Goal: Task Accomplishment & Management: Complete application form

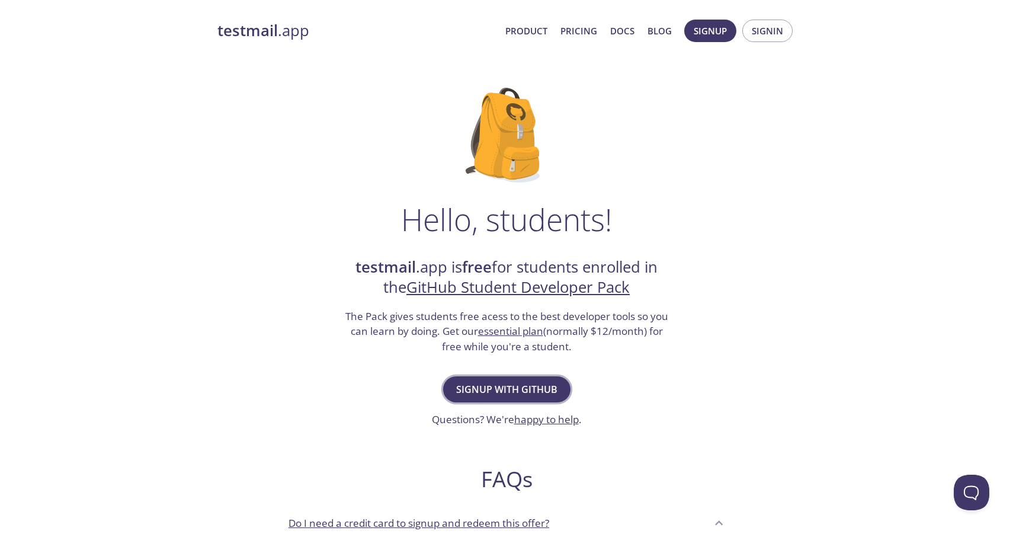
click at [533, 392] on span "Signup with GitHub" at bounding box center [506, 389] width 101 height 17
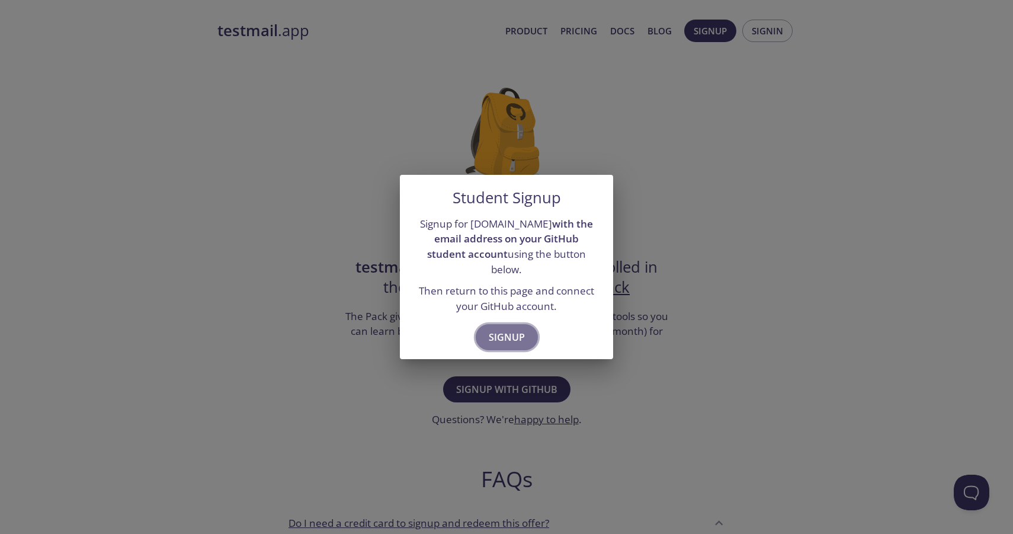
click at [515, 329] on span "Signup" at bounding box center [507, 337] width 36 height 17
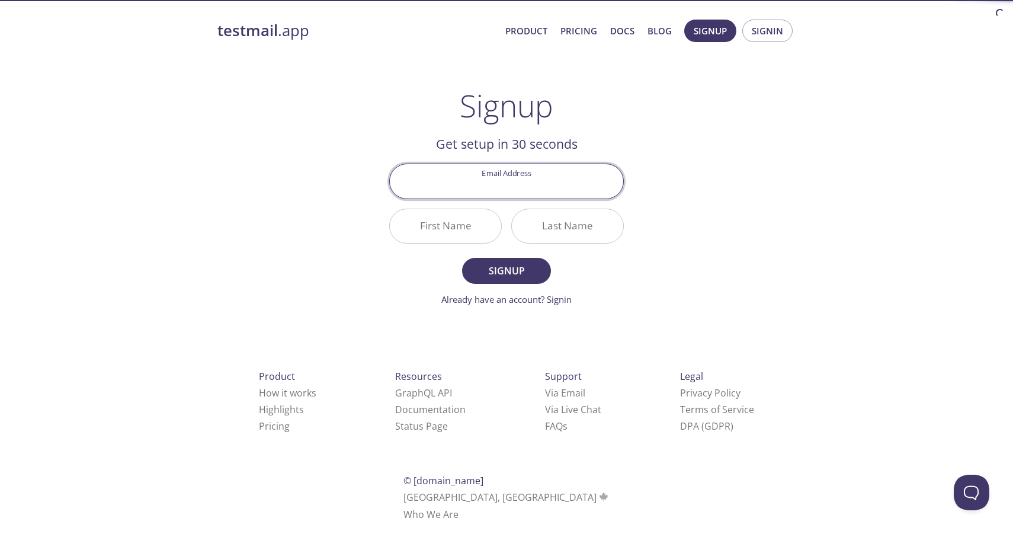
click at [508, 154] on div "Get setup in 30 seconds Email Address First Name Last Name Signup Already have …" at bounding box center [506, 220] width 235 height 172
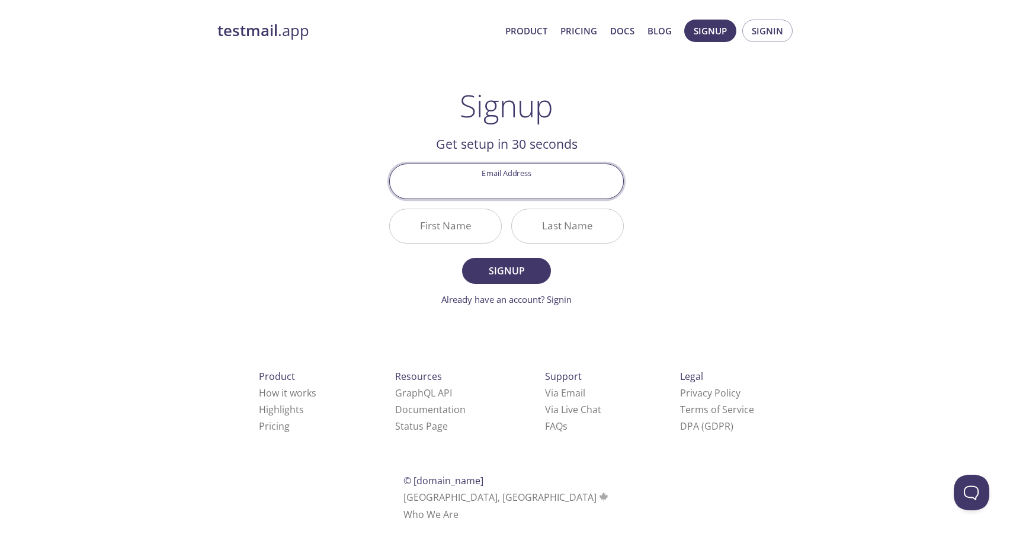
click at [508, 170] on input "Email Address" at bounding box center [506, 181] width 233 height 34
type input "[EMAIL_ADDRESS][DOMAIN_NAME]"
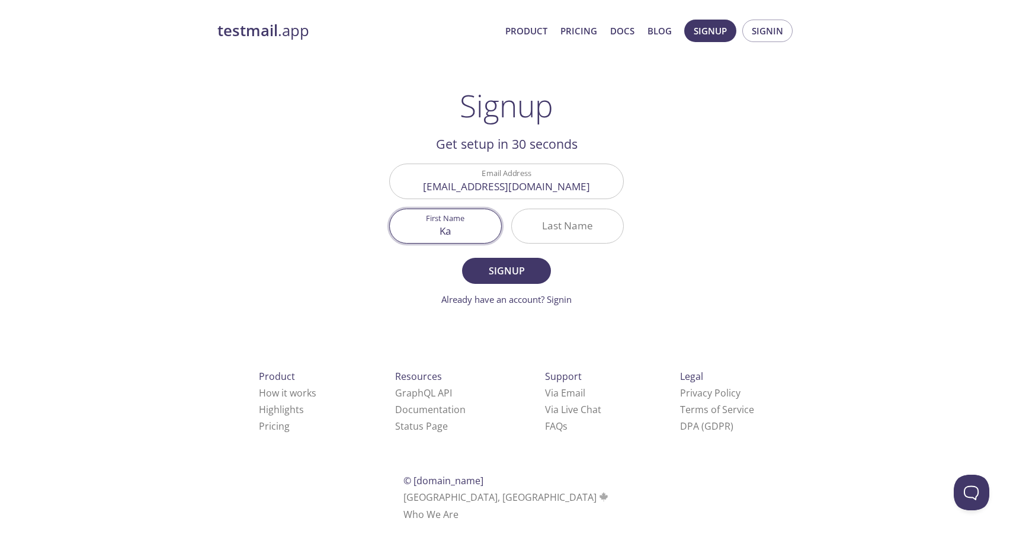
type input "K"
type input "Matan"
type input "B"
click at [476, 274] on span "Signup" at bounding box center [506, 270] width 63 height 17
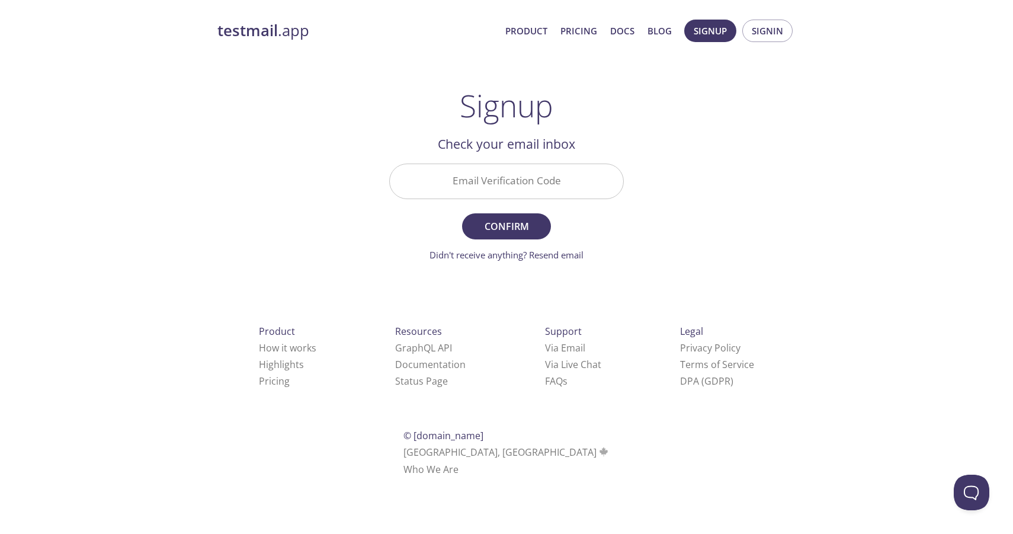
click at [547, 193] on input "Email Verification Code" at bounding box center [506, 181] width 233 height 34
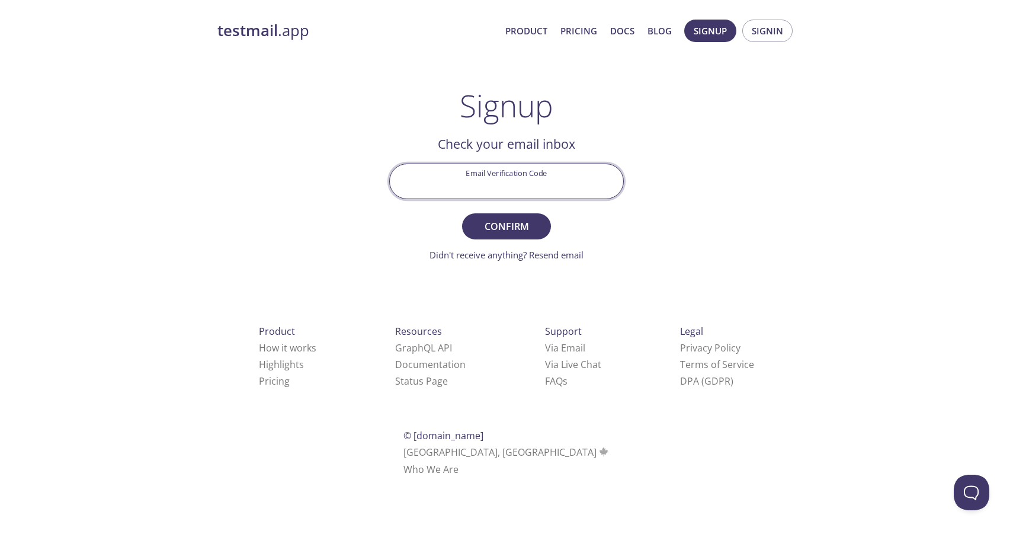
paste input "KB26S7P"
type input "KB26S7P"
click at [524, 220] on span "Confirm" at bounding box center [506, 226] width 63 height 17
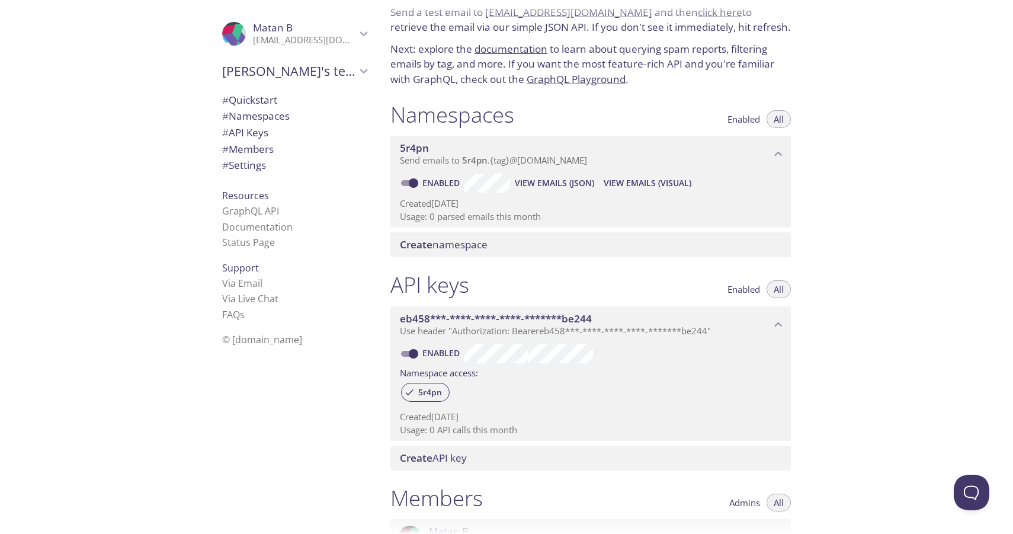
scroll to position [6, 0]
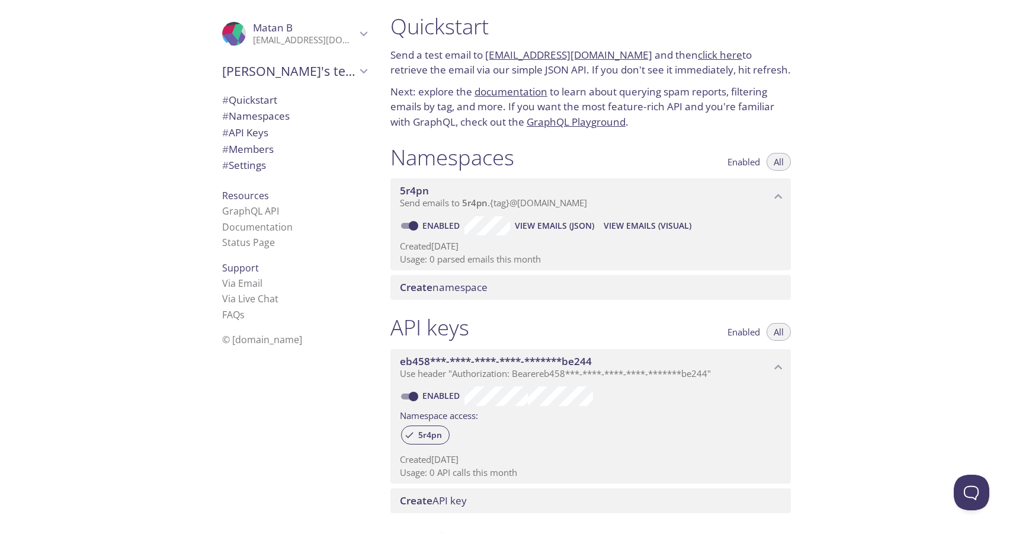
click at [466, 284] on span "Create namespace" at bounding box center [444, 287] width 88 height 14
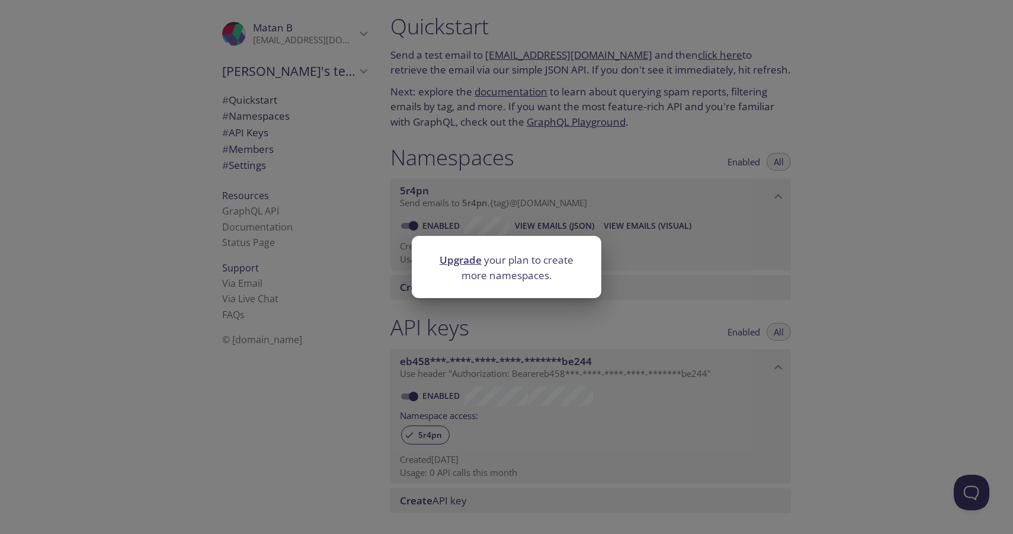
click at [468, 262] on link "Upgrade" at bounding box center [461, 260] width 42 height 14
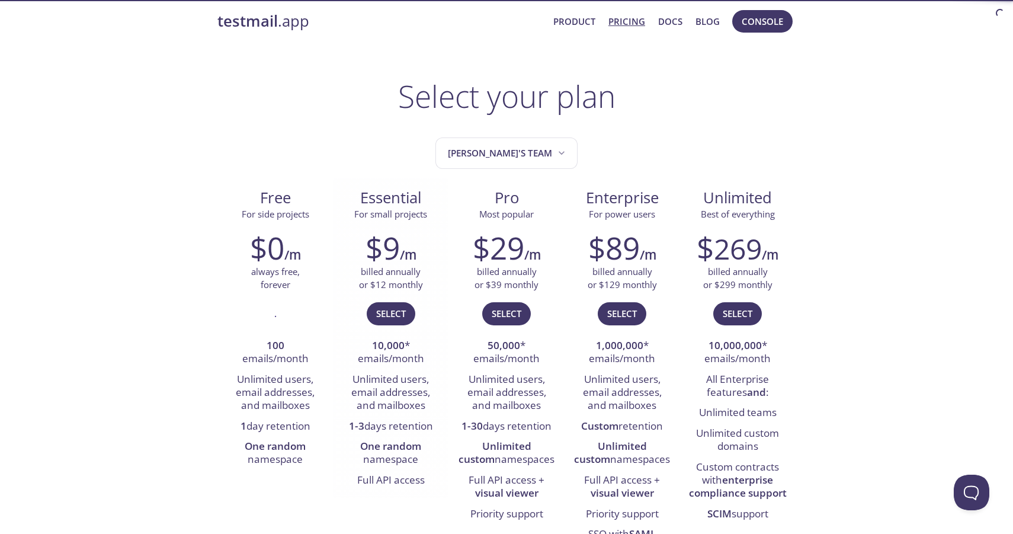
scroll to position [11, 0]
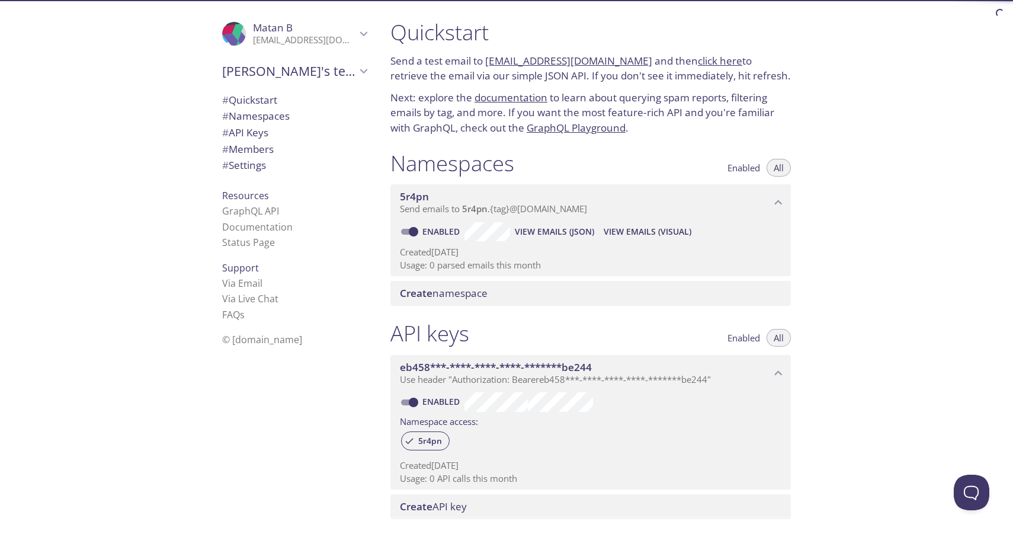
scroll to position [309, 0]
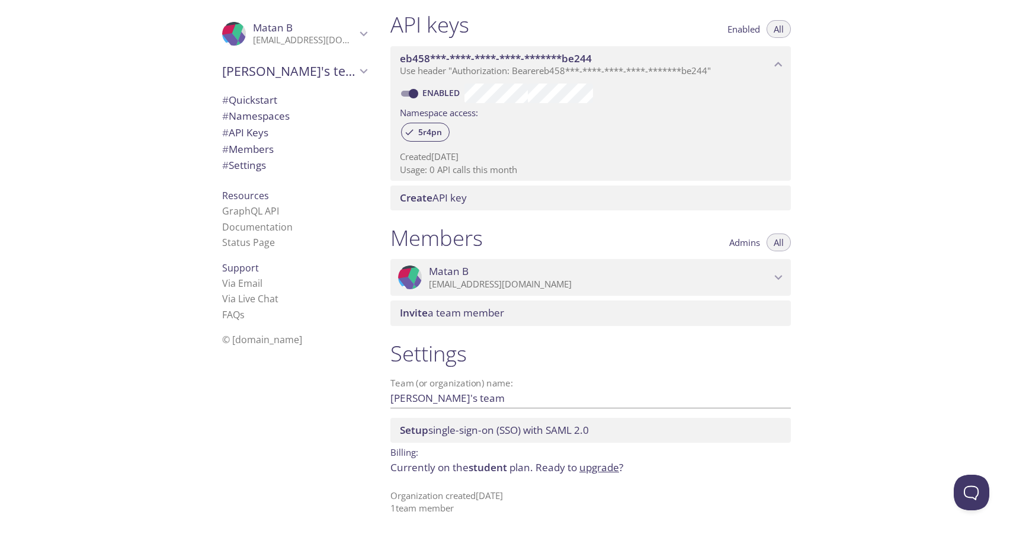
click at [608, 470] on link "upgrade" at bounding box center [599, 467] width 40 height 14
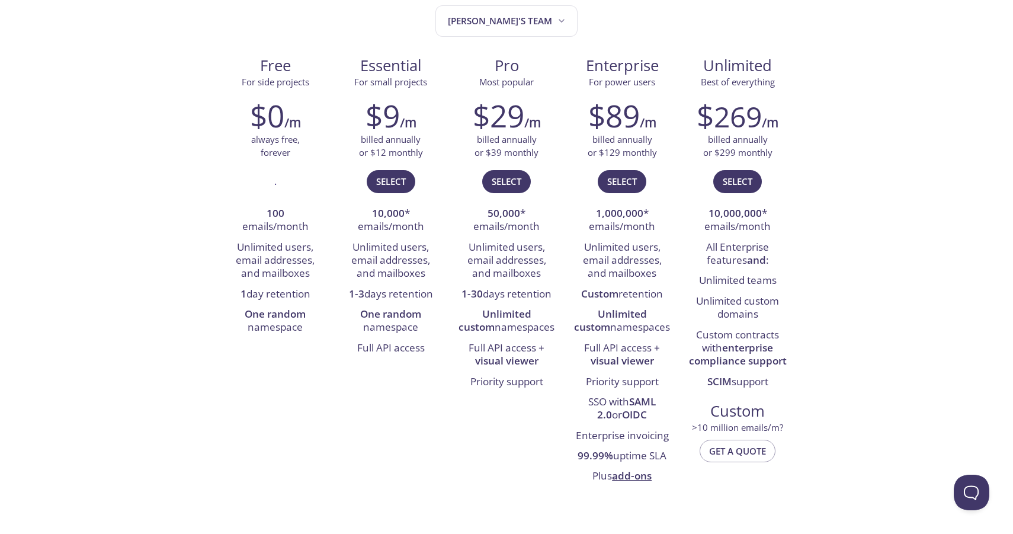
scroll to position [143, 0]
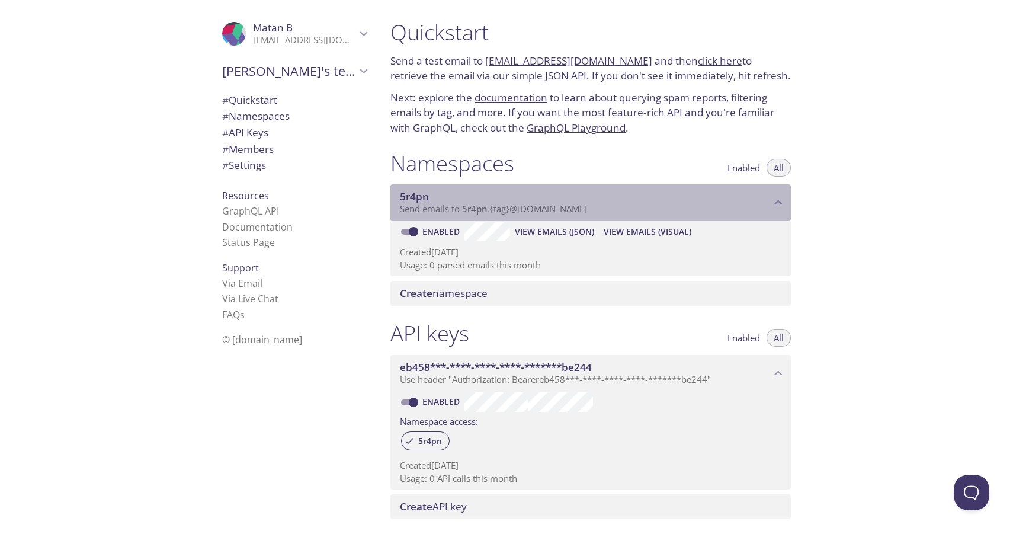
click at [743, 200] on span "5r4pn" at bounding box center [585, 196] width 371 height 13
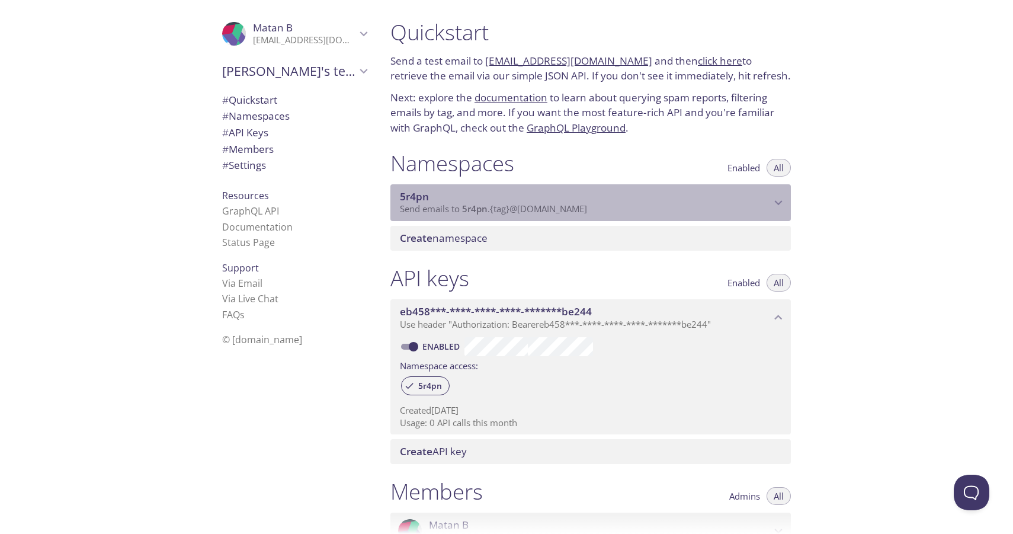
click at [743, 200] on span "5r4pn" at bounding box center [585, 196] width 371 height 13
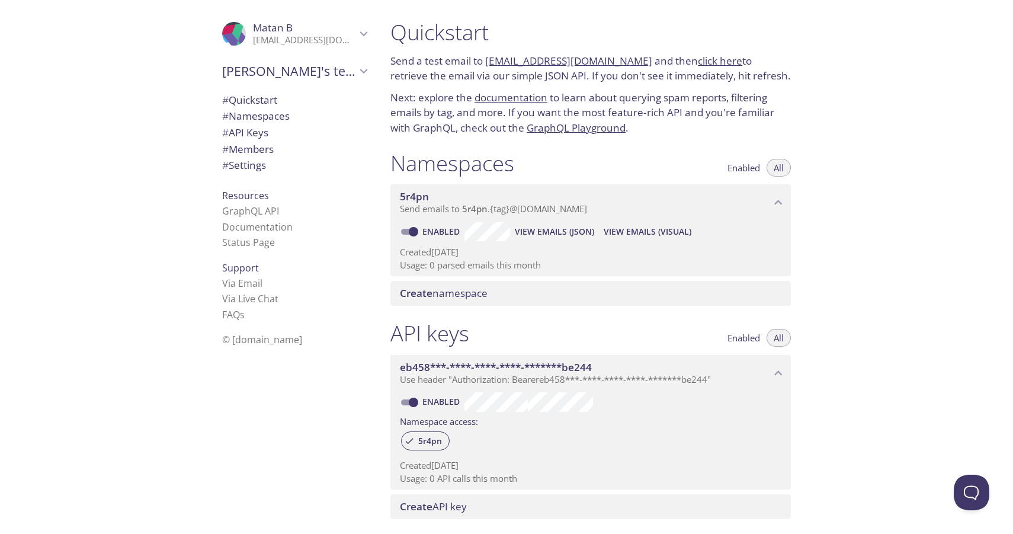
click at [655, 234] on span "View Emails (Visual)" at bounding box center [648, 232] width 88 height 14
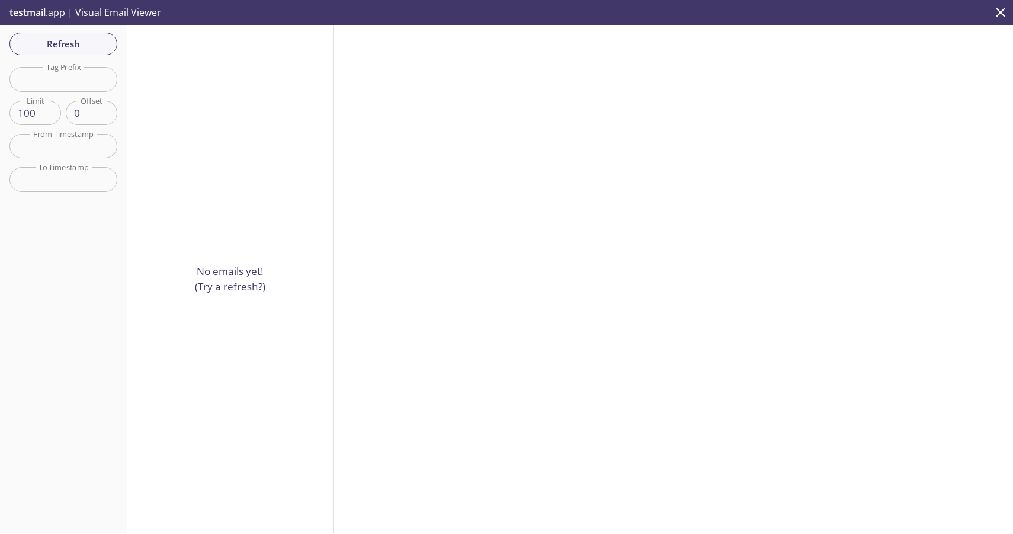
click at [999, 17] on icon "close" at bounding box center [1000, 12] width 15 height 15
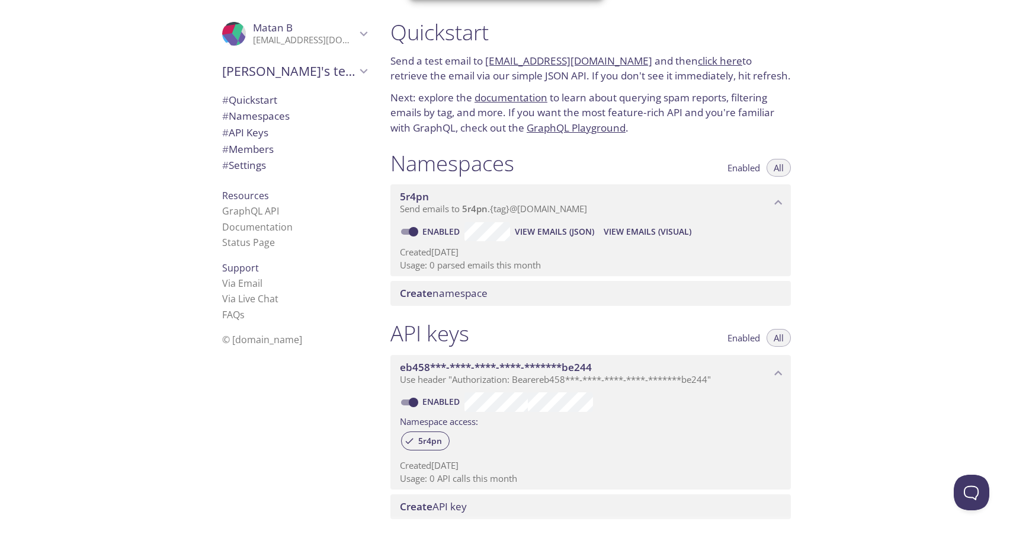
click at [515, 211] on span "Send emails to 5r4pn . {tag} @inbox.testmail.app" at bounding box center [493, 209] width 187 height 12
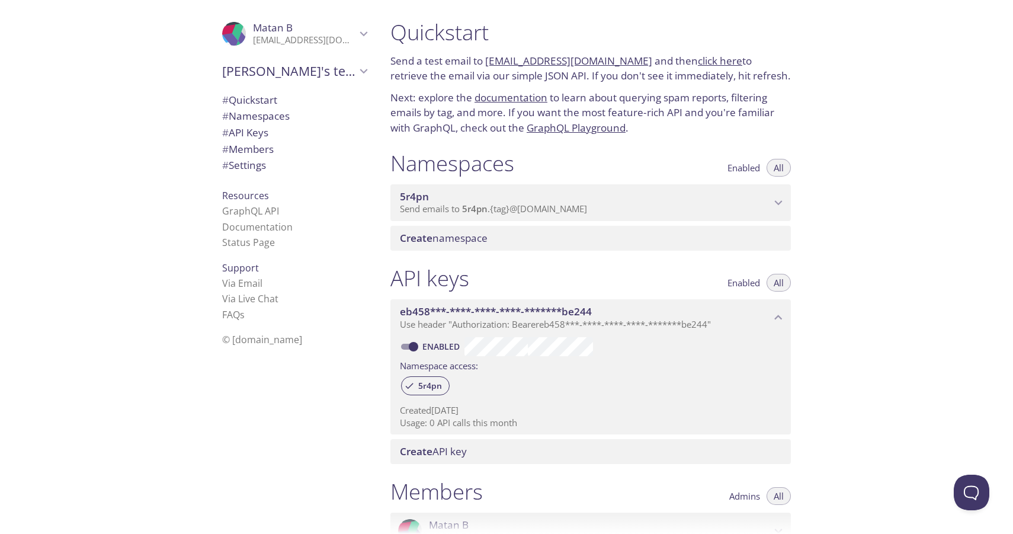
click at [515, 211] on span "Send emails to 5r4pn . {tag} @inbox.testmail.app" at bounding box center [493, 209] width 187 height 12
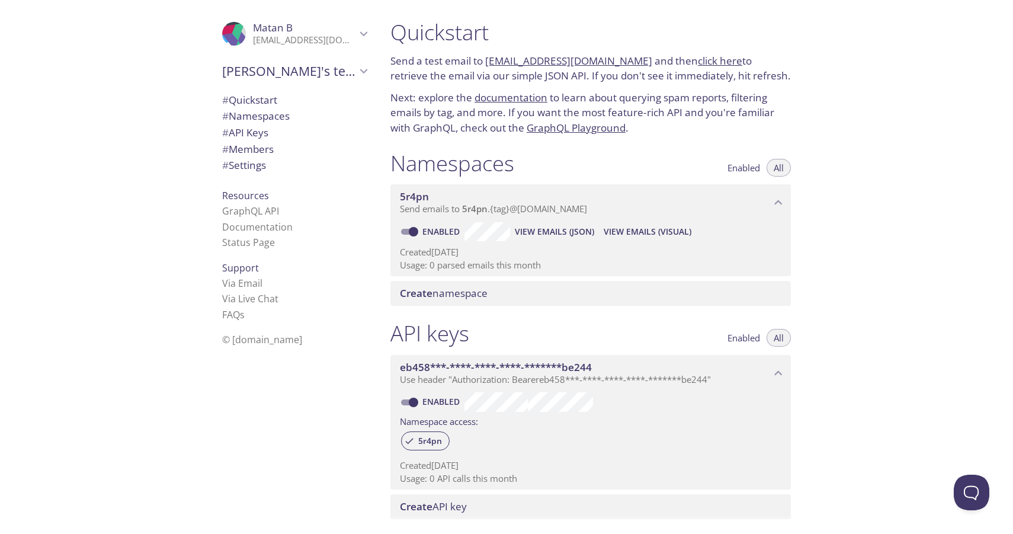
click at [261, 168] on span "# Settings" at bounding box center [244, 165] width 44 height 14
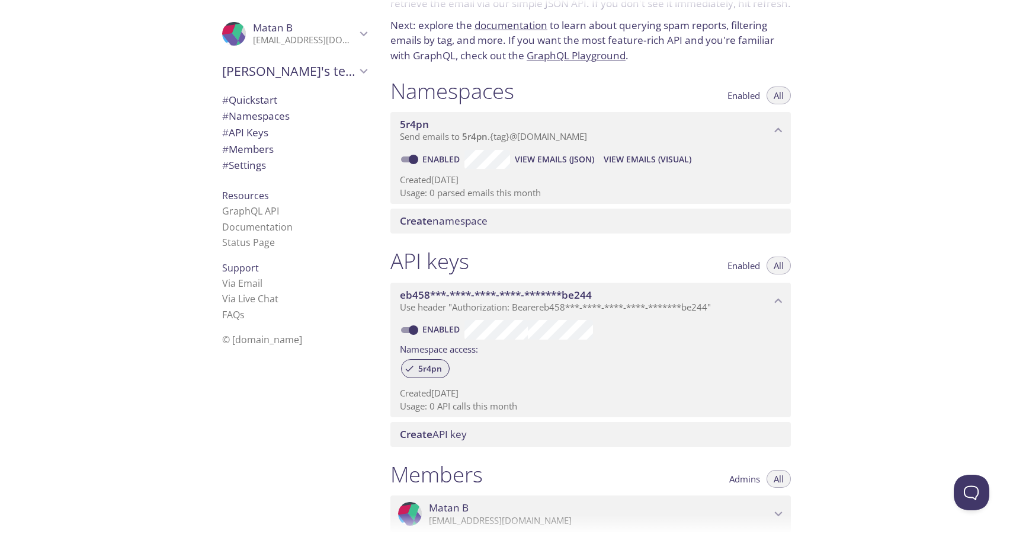
scroll to position [73, 0]
click at [448, 215] on span "Create namespace" at bounding box center [444, 220] width 88 height 14
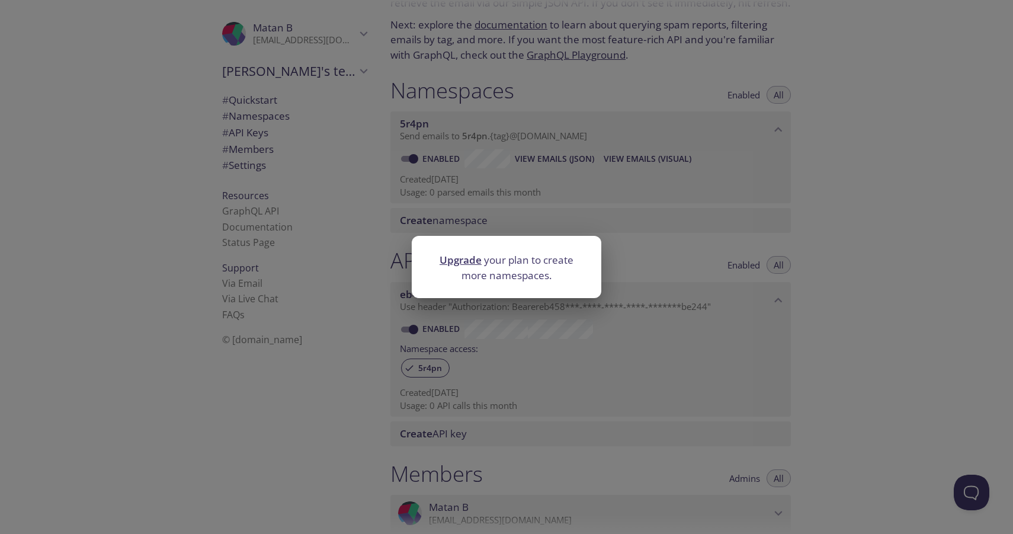
click at [454, 217] on div "Upgrade your plan to create more namespaces." at bounding box center [506, 267] width 1013 height 534
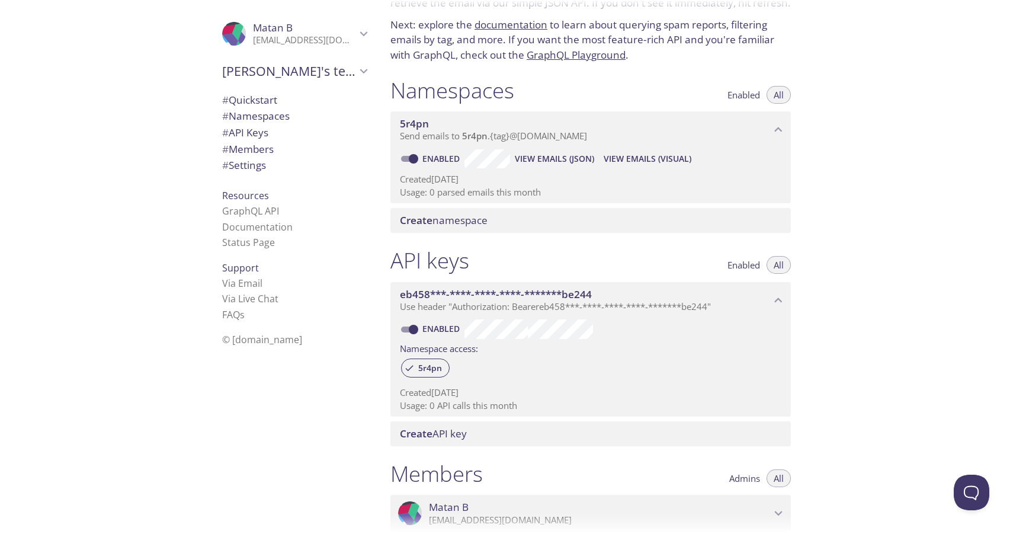
click at [425, 158] on link "Enabled" at bounding box center [443, 158] width 44 height 11
click at [425, 158] on input "Enabled" at bounding box center [413, 159] width 43 height 14
click at [418, 208] on div "Create namespace" at bounding box center [590, 220] width 400 height 25
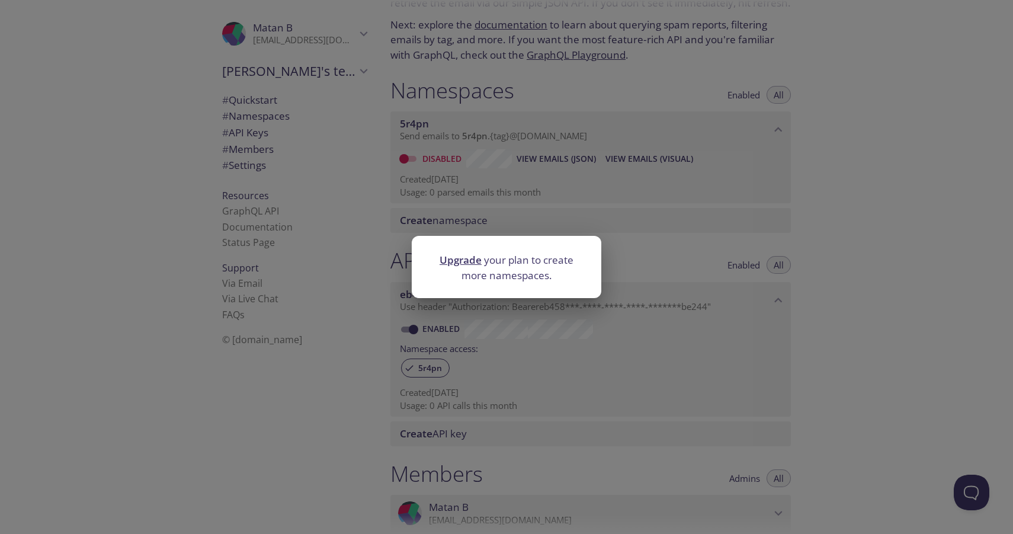
click at [422, 208] on div "Upgrade your plan to create more namespaces." at bounding box center [506, 267] width 1013 height 534
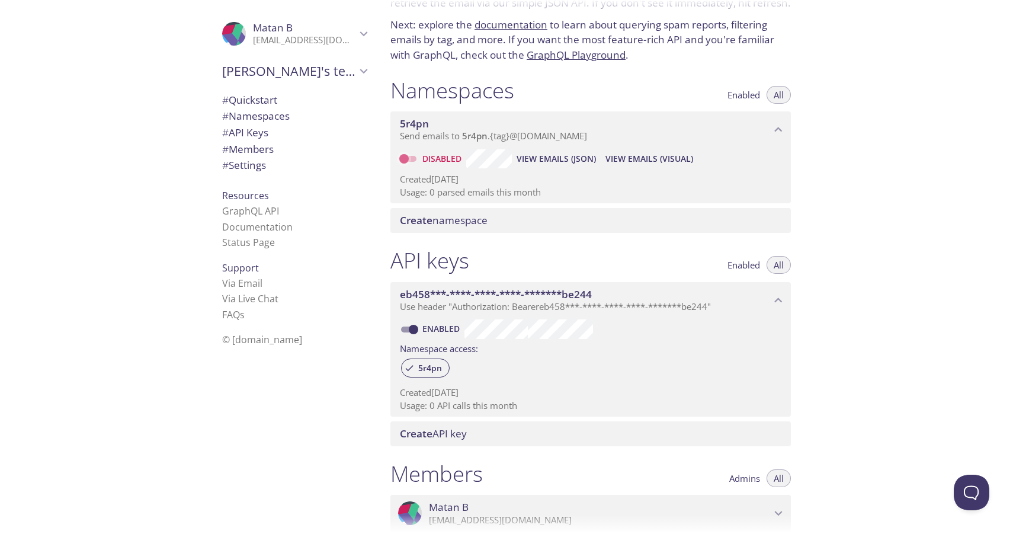
click at [406, 161] on input "Disabled" at bounding box center [404, 159] width 43 height 14
checkbox input "true"
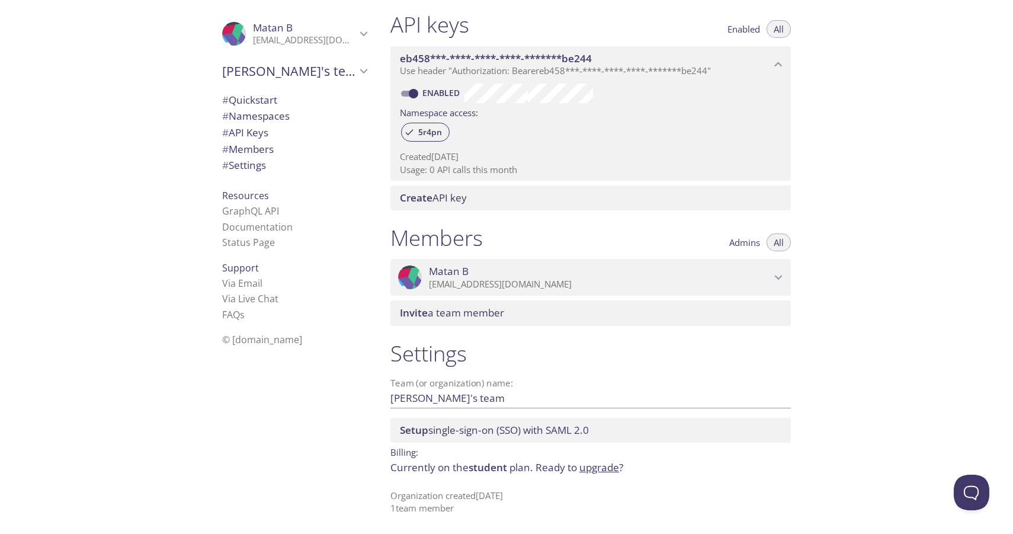
scroll to position [308, 0]
click at [252, 241] on link "Status Page" at bounding box center [248, 242] width 53 height 13
click at [248, 223] on link "Documentation" at bounding box center [257, 226] width 70 height 13
click at [273, 103] on span "# Quickstart" at bounding box center [249, 100] width 55 height 14
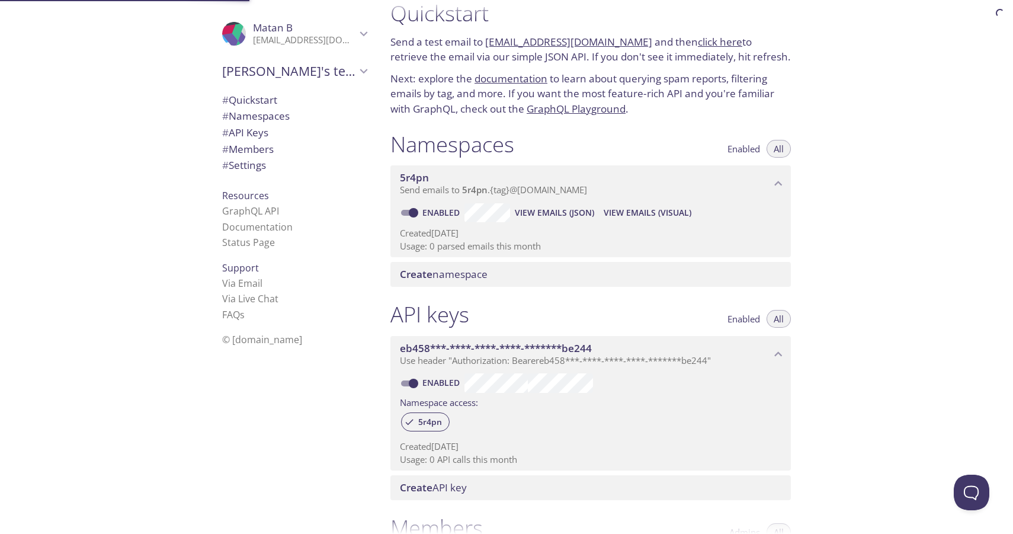
click at [281, 119] on span "# Namespaces" at bounding box center [256, 116] width 68 height 14
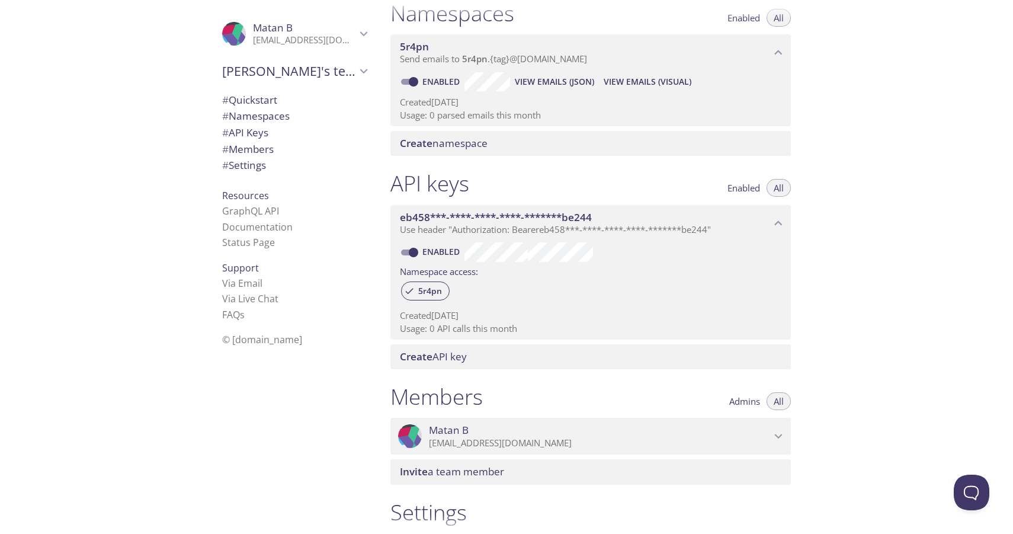
click at [286, 133] on span "# API Keys" at bounding box center [294, 132] width 145 height 15
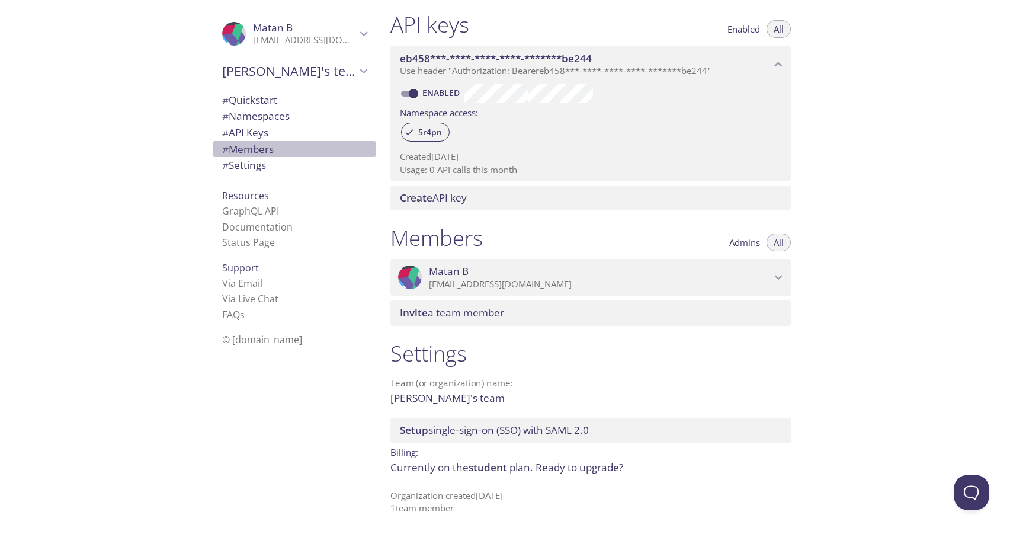
click at [291, 149] on span "# Members" at bounding box center [294, 149] width 145 height 15
click at [460, 193] on span "Create API key" at bounding box center [433, 198] width 67 height 14
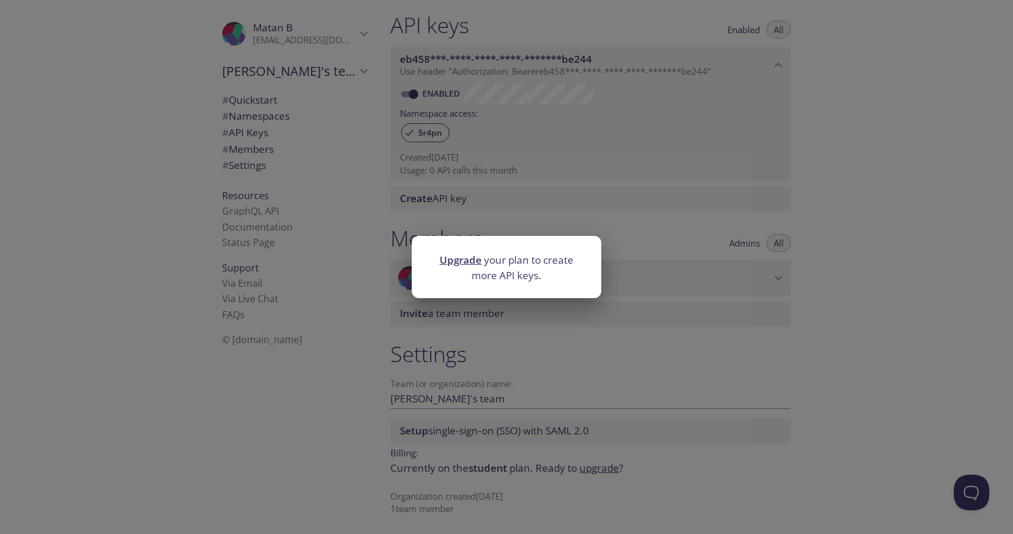
click at [520, 222] on div "Upgrade your plan to create more API keys." at bounding box center [506, 267] width 1013 height 534
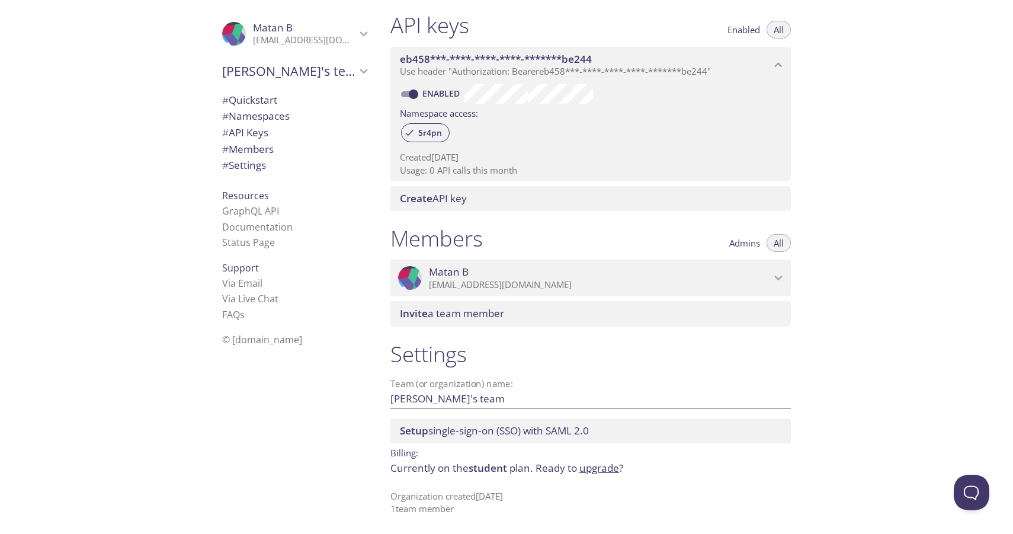
scroll to position [309, 0]
